Goal: Navigation & Orientation: Find specific page/section

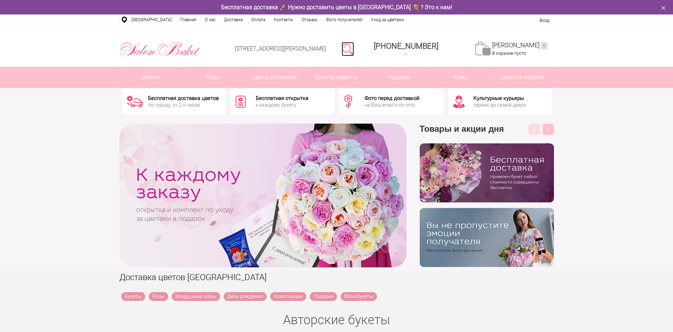
click at [354, 52] on link at bounding box center [348, 49] width 12 height 14
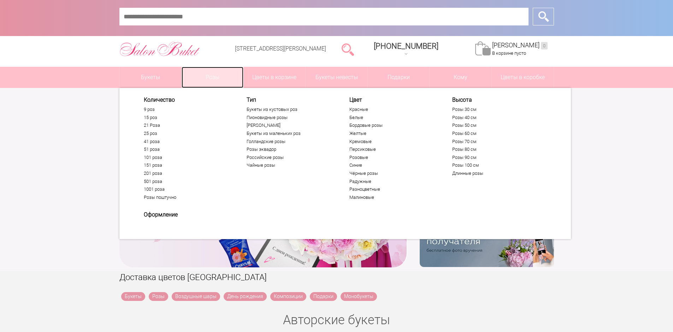
click at [219, 77] on link "Розы" at bounding box center [213, 77] width 62 height 21
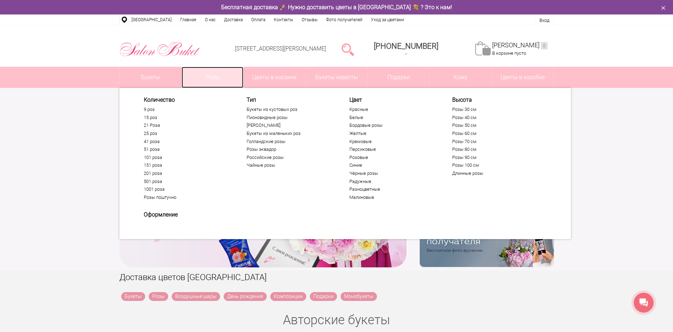
click at [215, 75] on link "Розы" at bounding box center [213, 77] width 62 height 21
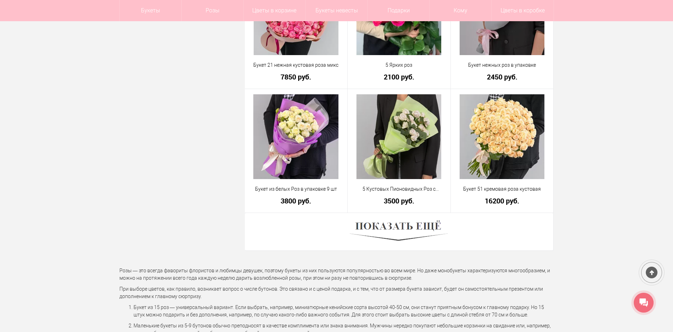
scroll to position [2014, 0]
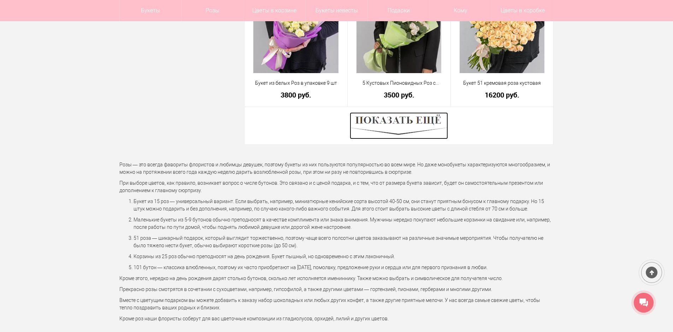
click at [414, 120] on img at bounding box center [399, 125] width 98 height 27
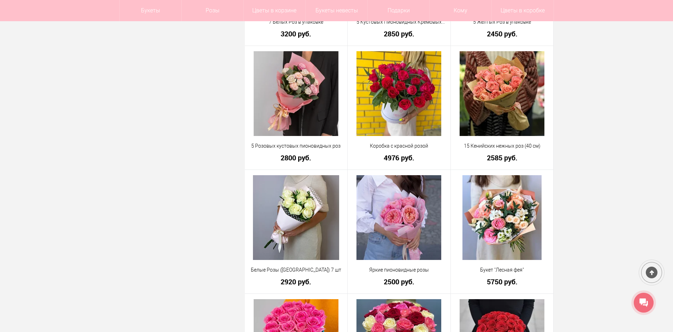
scroll to position [2509, 0]
